Goal: Find specific page/section: Find specific page/section

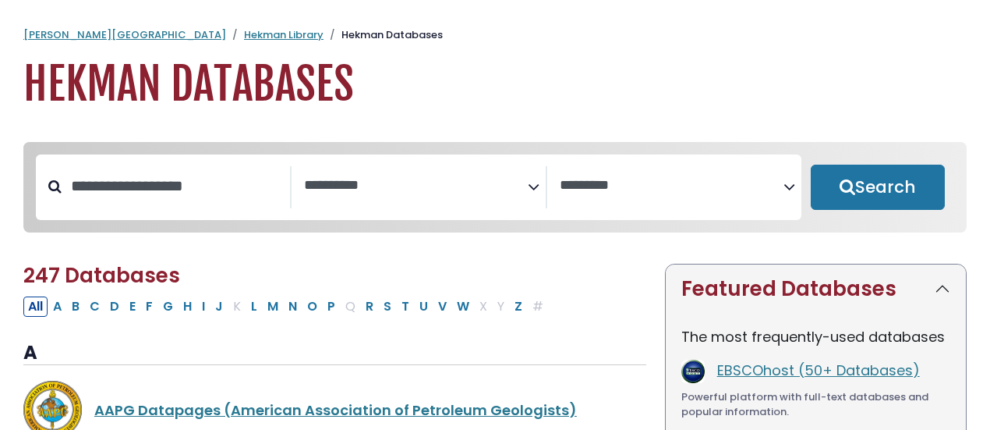
select select "Database Subject Filter"
select select "Database Vendors Filter"
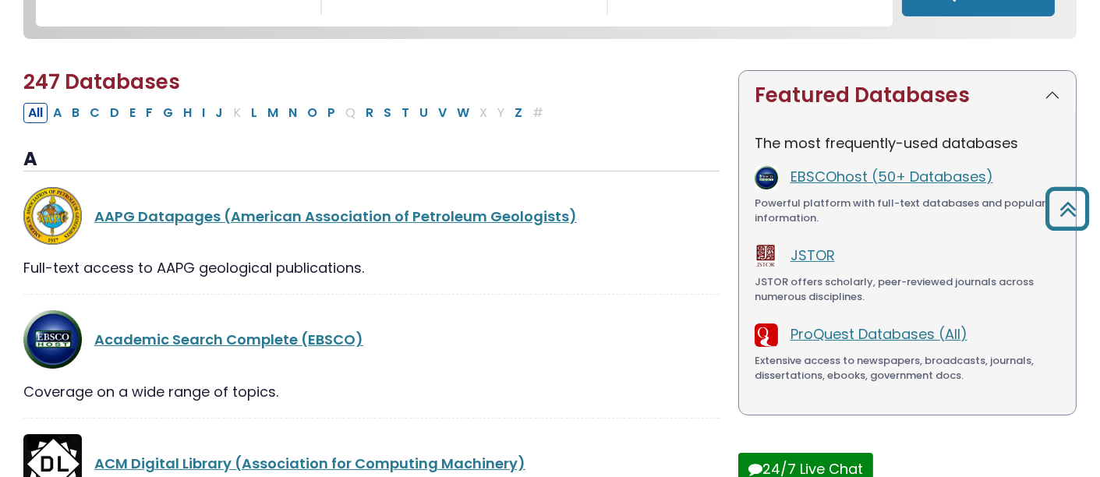
scroll to position [10084, 0]
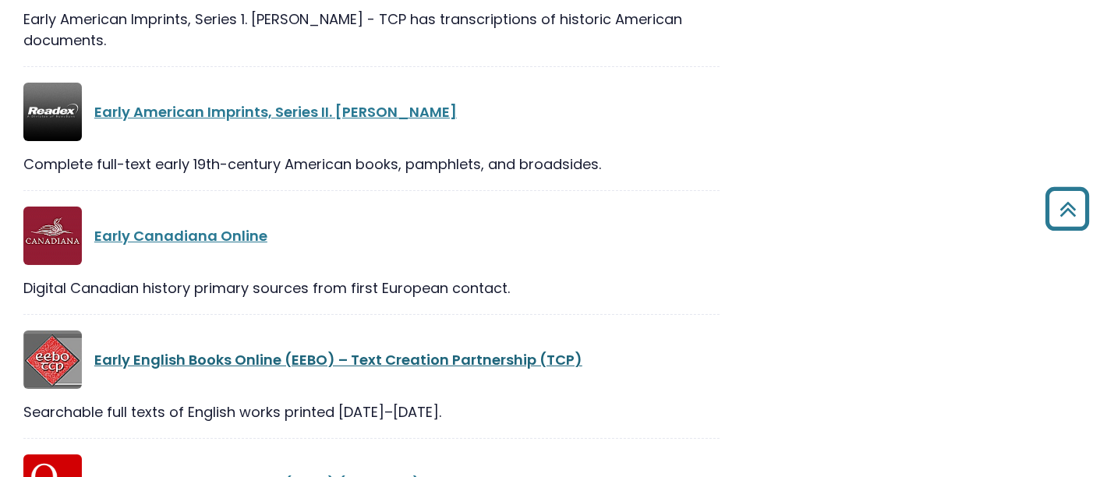
click at [448, 350] on link "Early English Books Online (EEBO) – Text Creation Partnership (TCP)" at bounding box center [338, 359] width 488 height 19
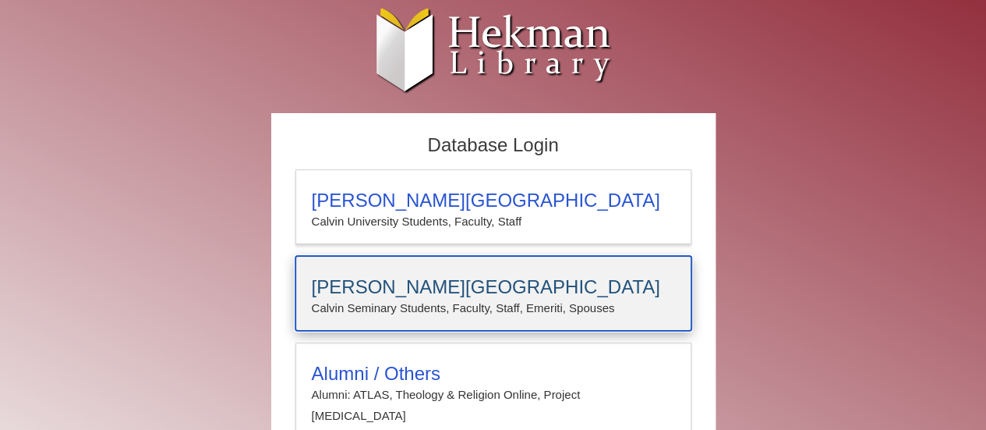
click at [466, 281] on h3 "[PERSON_NAME][GEOGRAPHIC_DATA]" at bounding box center [493, 287] width 363 height 22
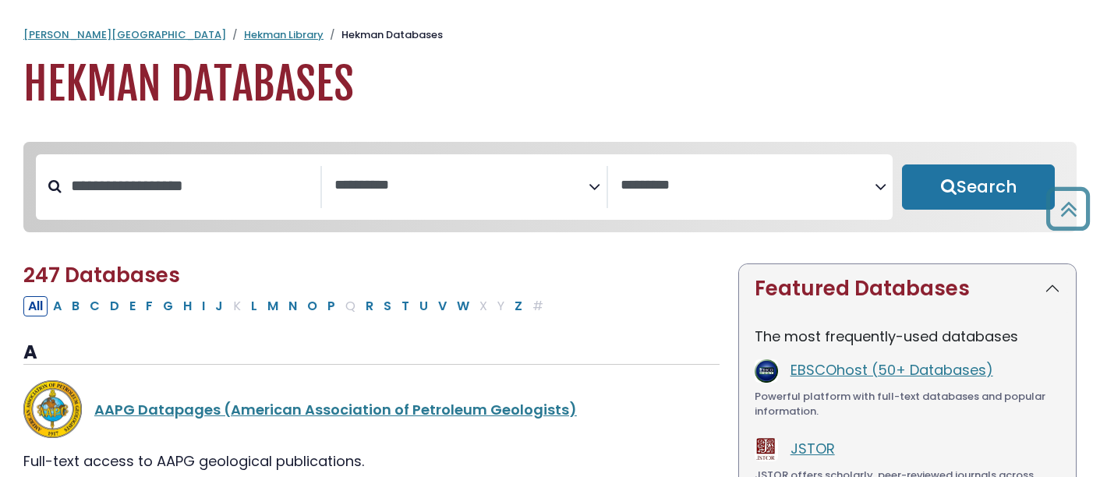
select select "Database Subject Filter"
select select "Database Vendors Filter"
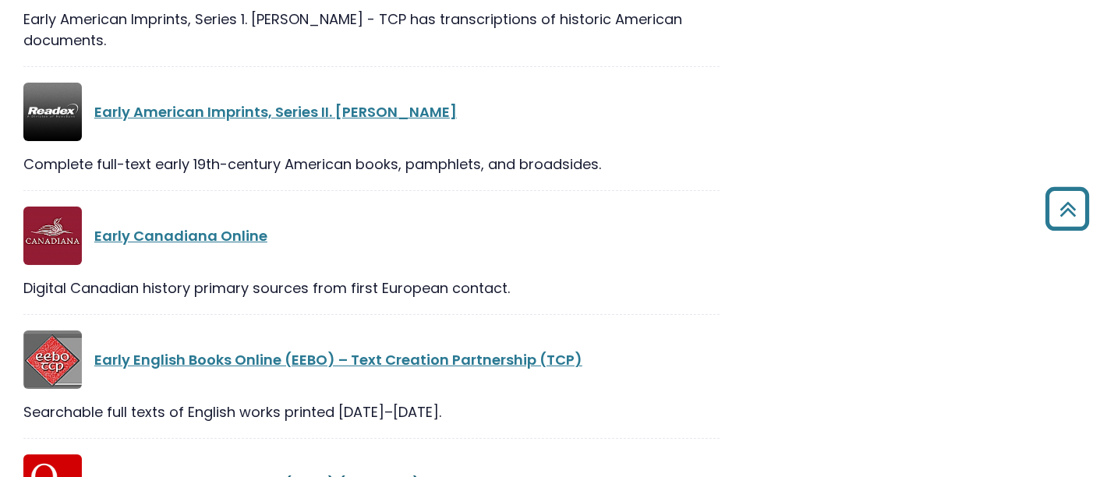
click at [295, 474] on link "Early English Books Online (EEBO) (ProQuest)" at bounding box center [257, 483] width 326 height 19
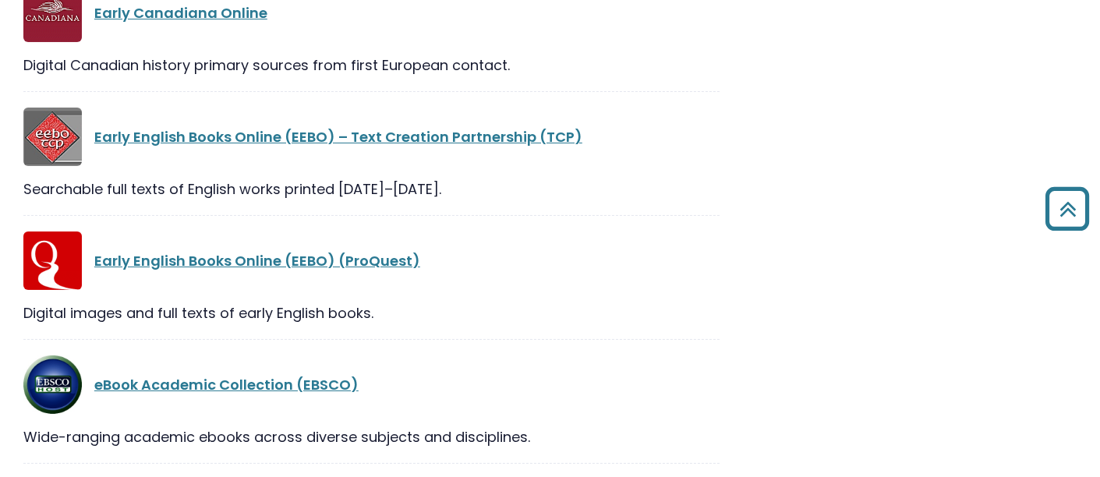
scroll to position [10313, 0]
